Goal: Check status

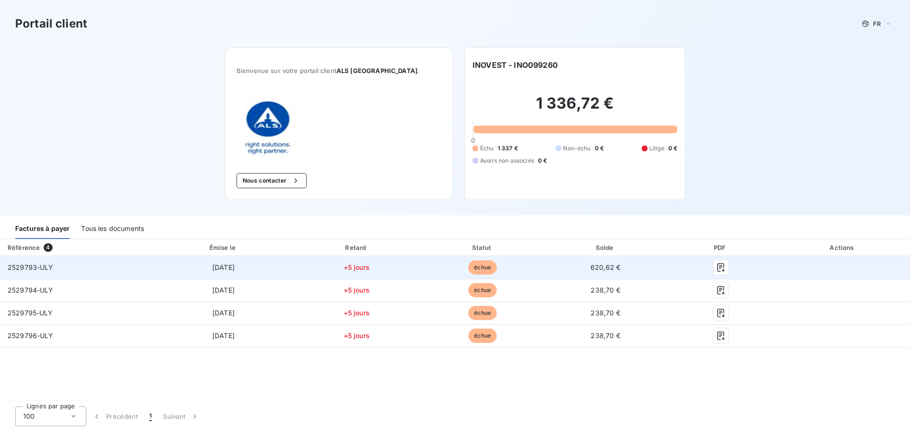
click at [24, 270] on span "2529793-ULY" at bounding box center [31, 267] width 46 height 8
click at [720, 266] on icon "button" at bounding box center [720, 267] width 9 height 9
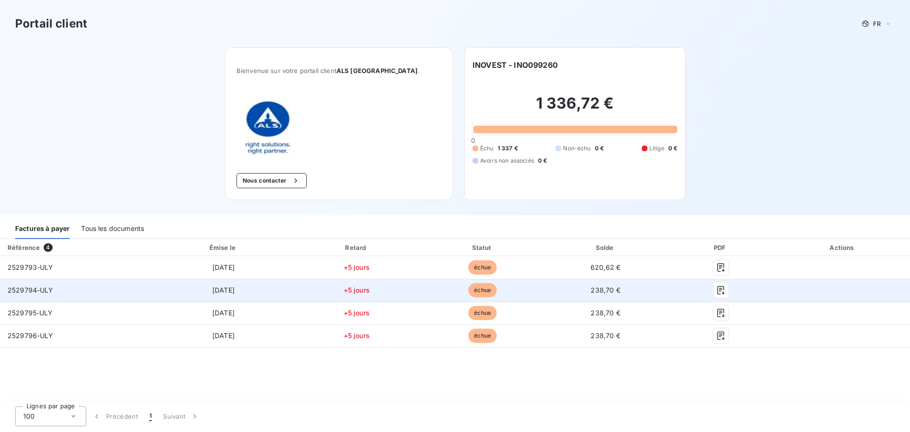
click at [34, 291] on span "2529794-ULY" at bounding box center [31, 290] width 46 height 8
click at [717, 289] on icon "button" at bounding box center [720, 289] width 9 height 9
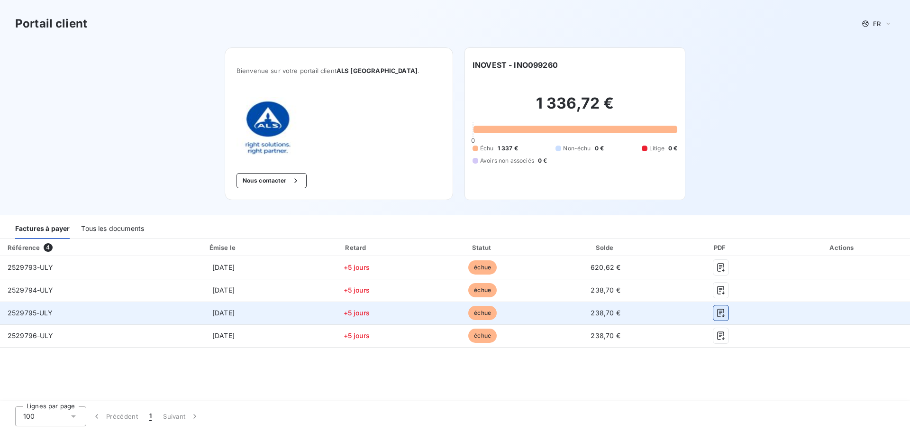
click at [719, 314] on icon "button" at bounding box center [720, 312] width 9 height 9
